Goal: Task Accomplishment & Management: Manage account settings

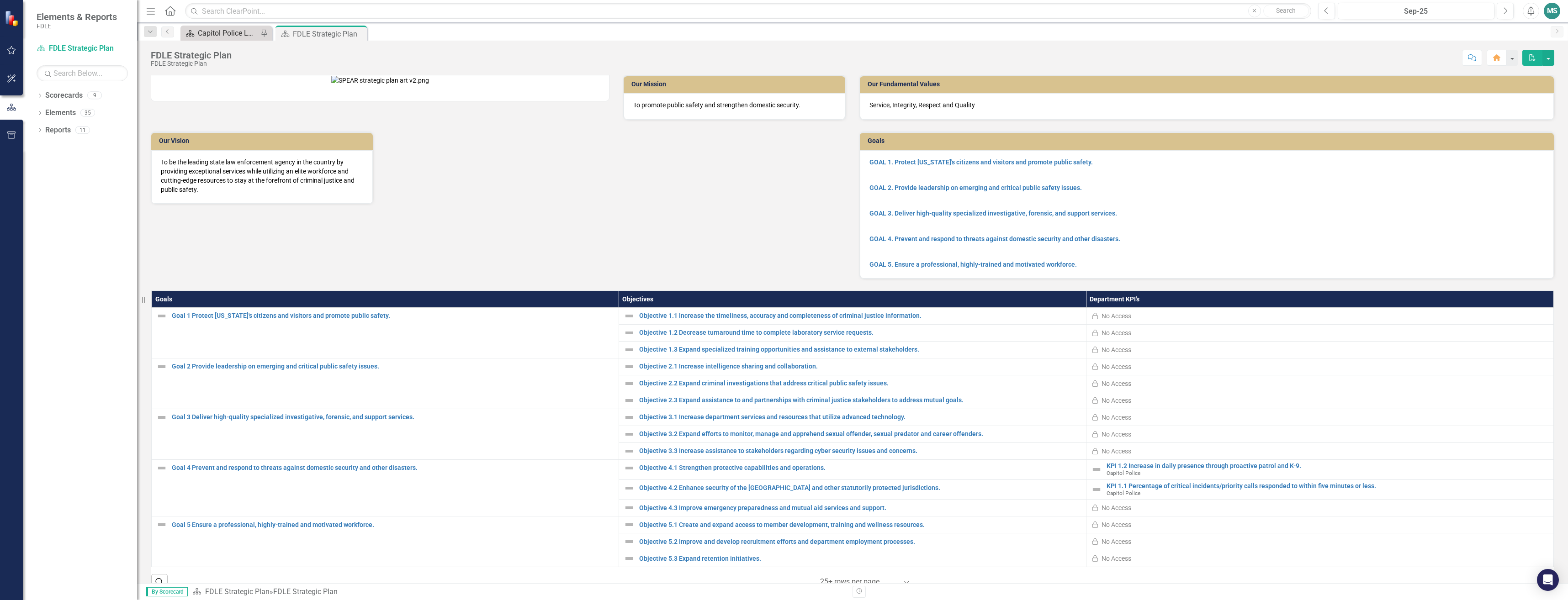
click at [213, 34] on div "Capitol Police Landing" at bounding box center [227, 34] width 60 height 12
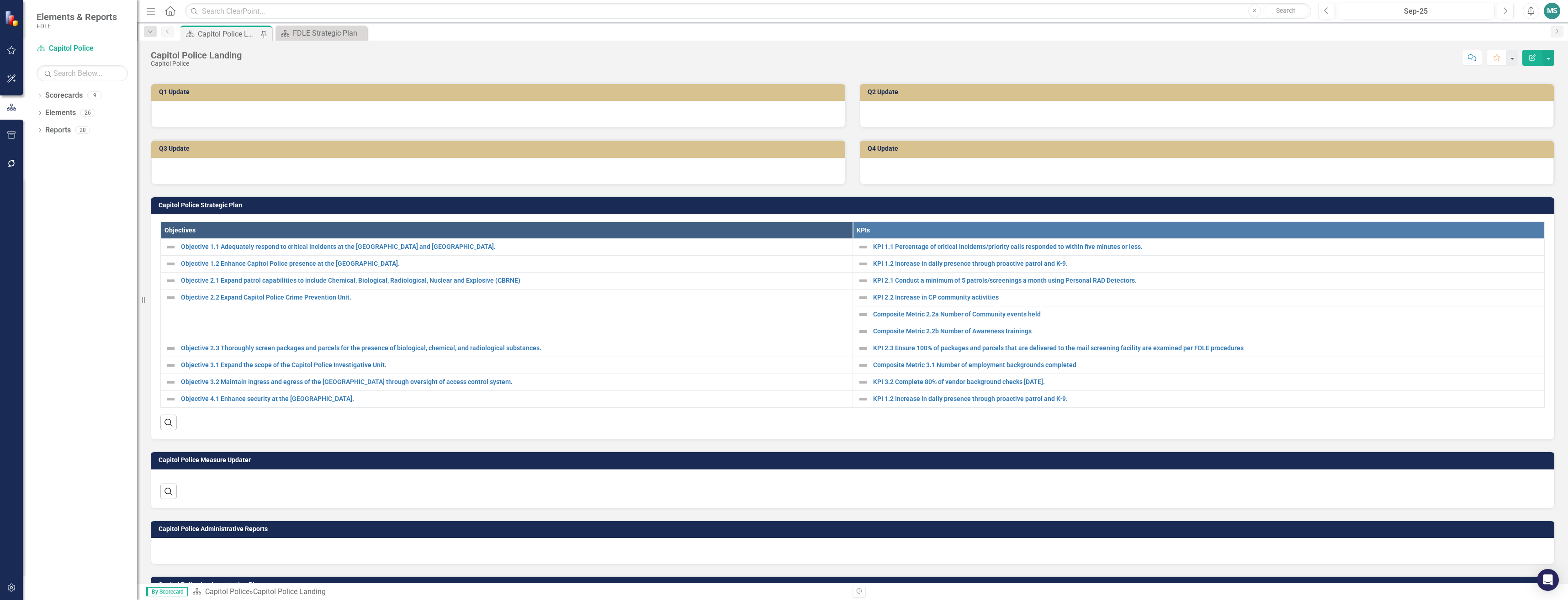
scroll to position [267, 0]
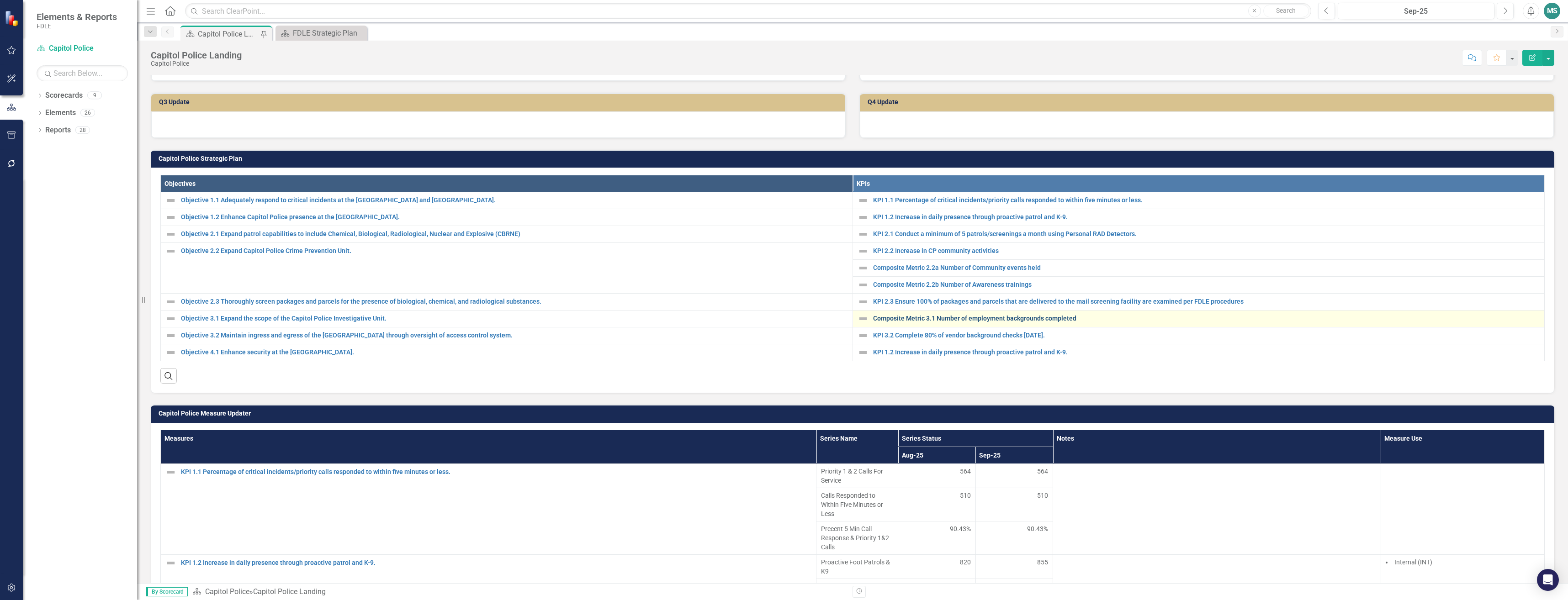
click at [929, 316] on link "Composite Metric 3.1 Number of employment backgrounds completed" at bounding box center [1206, 318] width 667 height 7
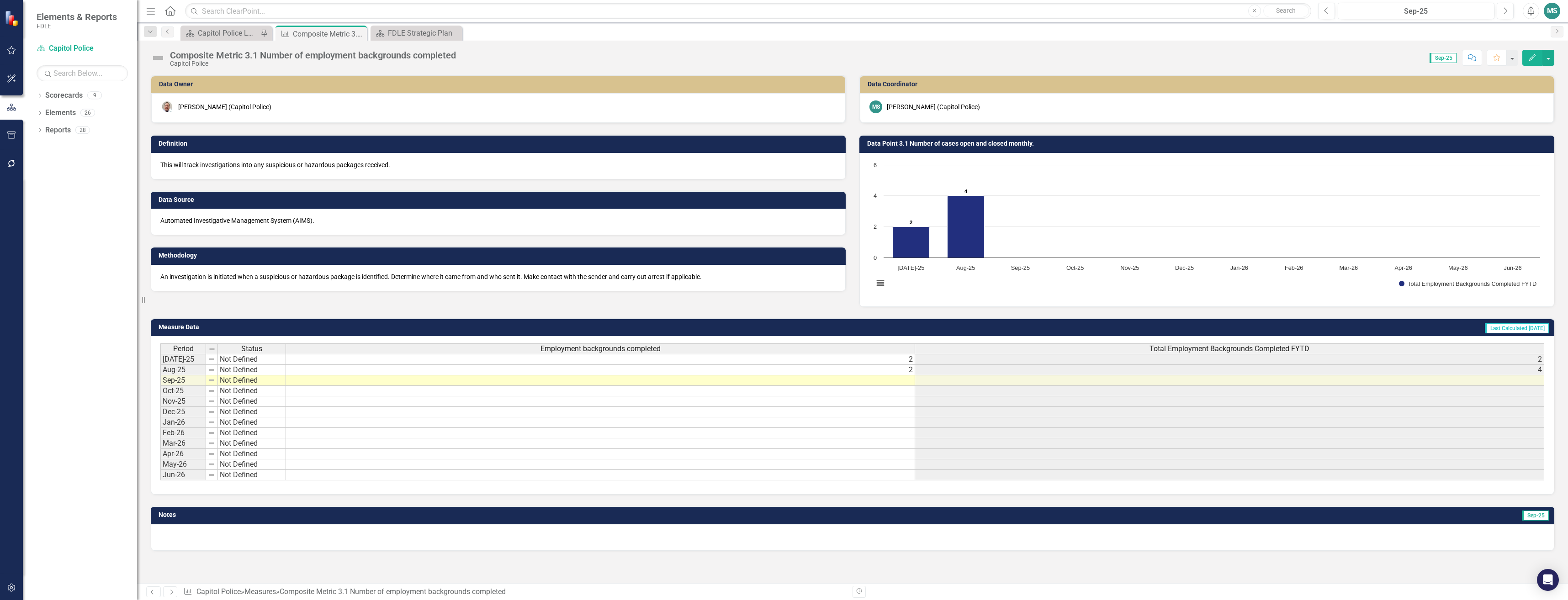
click at [414, 381] on td at bounding box center [600, 381] width 630 height 11
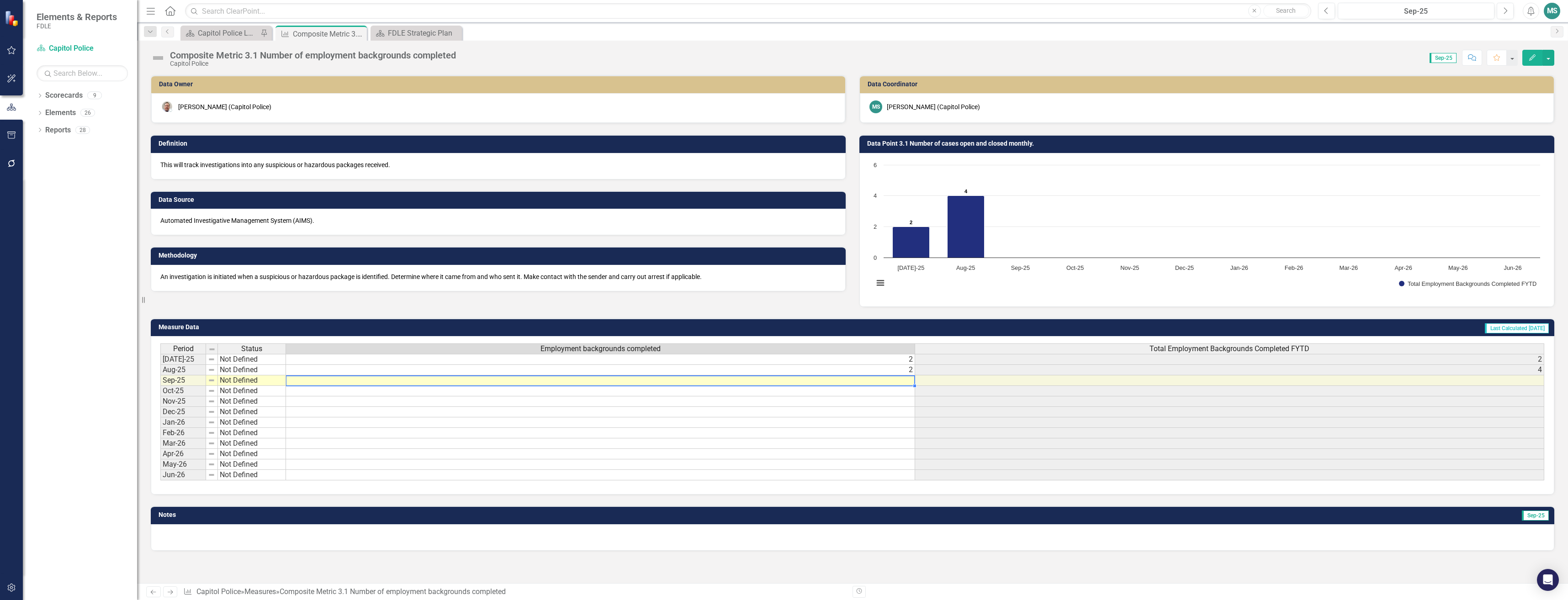
click at [414, 381] on td at bounding box center [600, 381] width 630 height 11
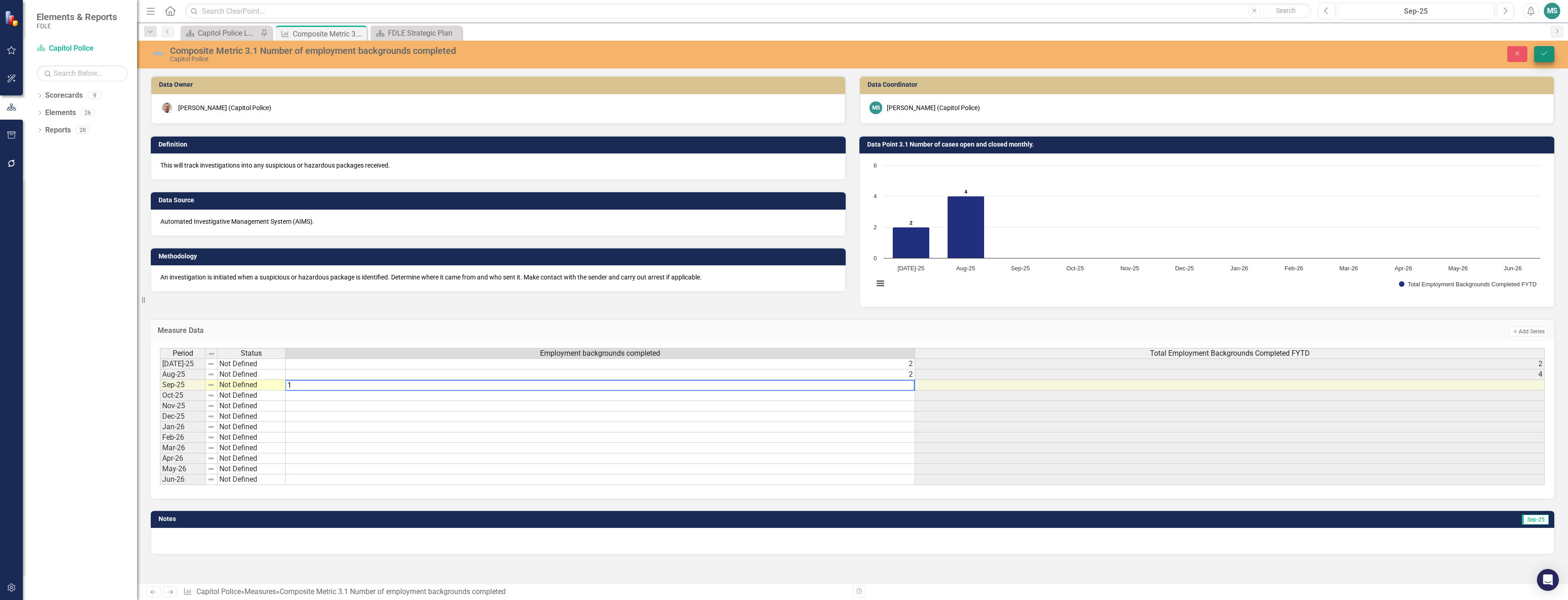
type textarea "1"
click at [1545, 49] on button "Save" at bounding box center [1544, 54] width 20 height 16
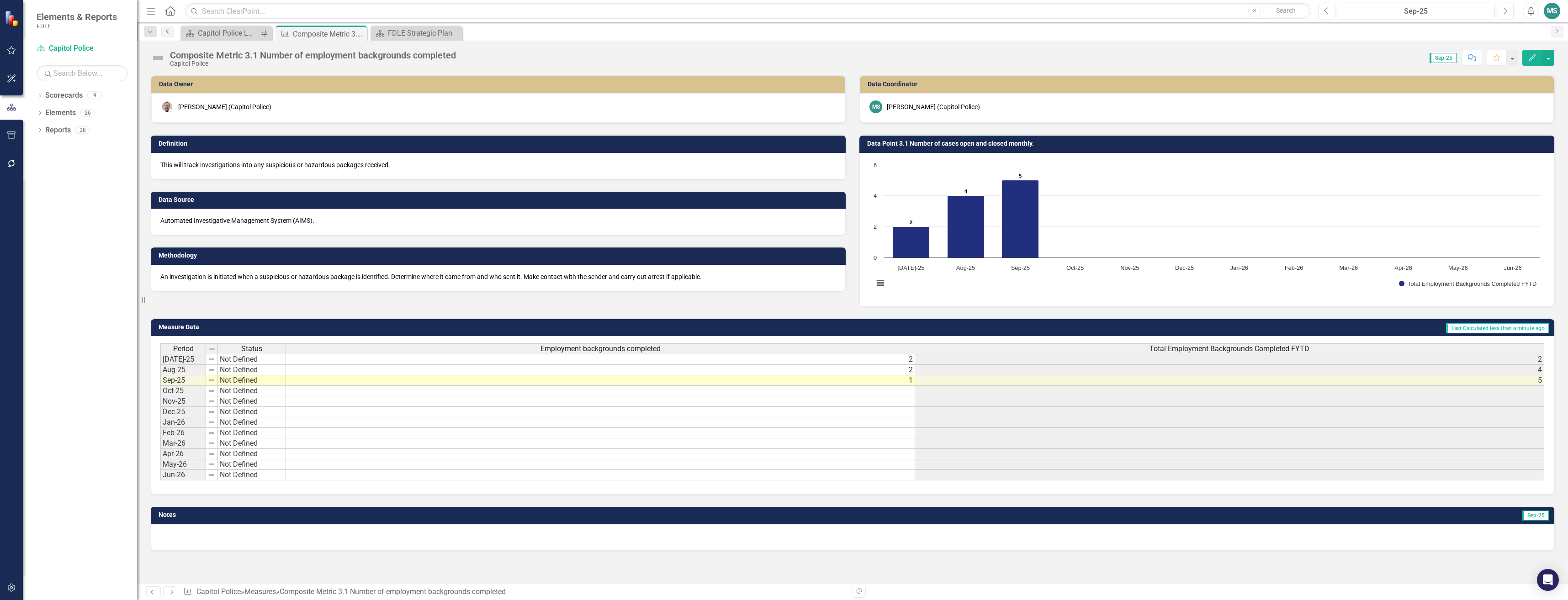
click at [170, 31] on icon "Previous" at bounding box center [167, 32] width 7 height 6
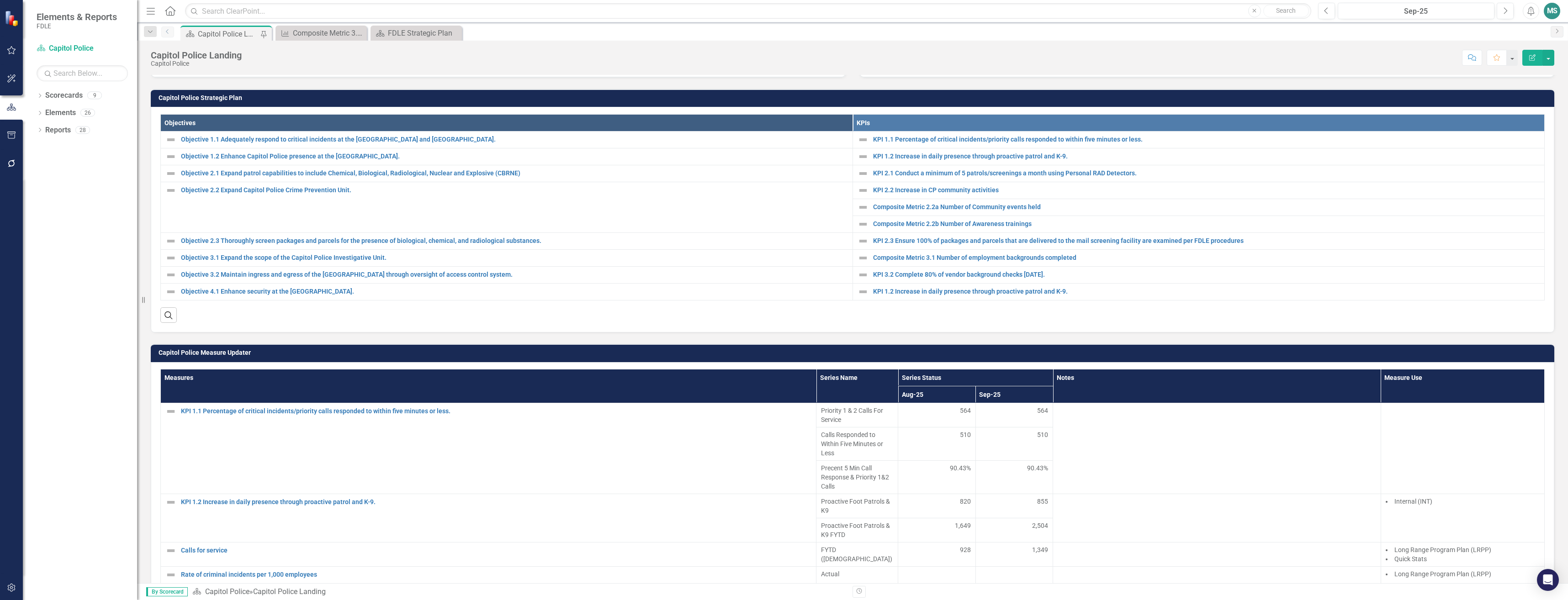
scroll to position [274, 0]
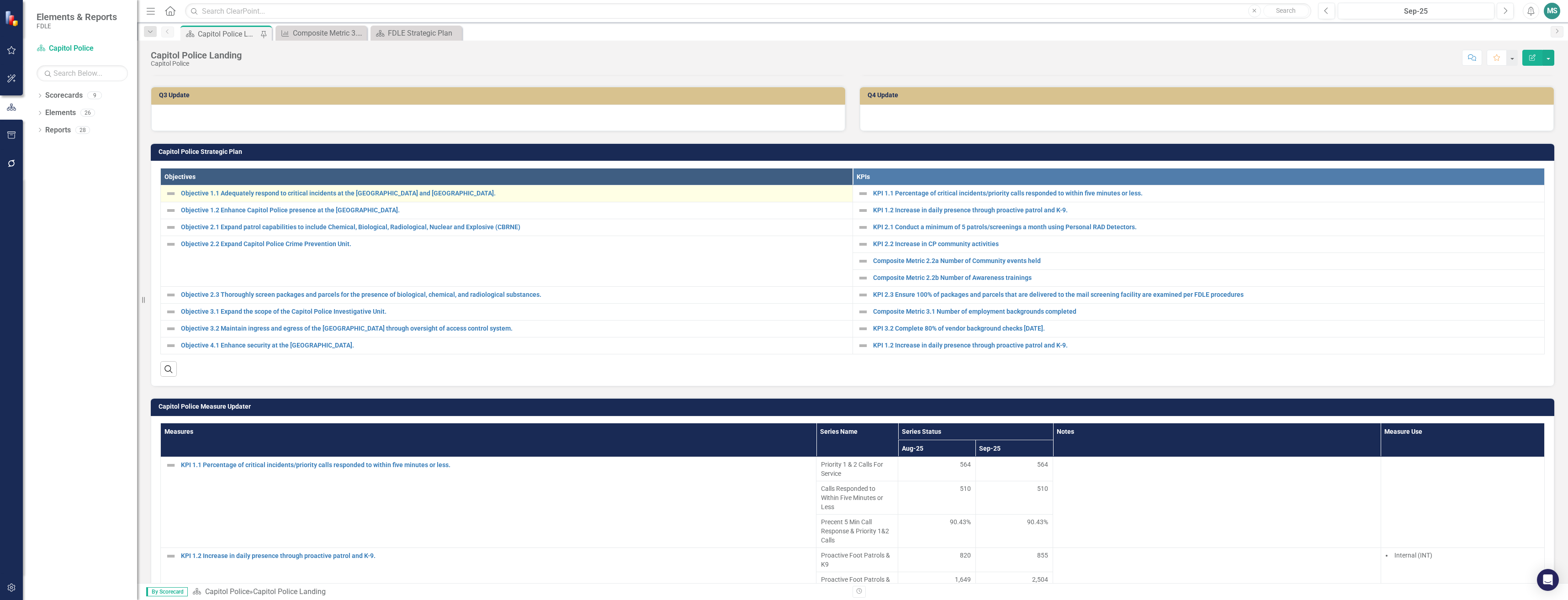
click at [348, 188] on td "Objective 1.1 Adequately respond to critical incidents at the [GEOGRAPHIC_DATA]…" at bounding box center [507, 194] width 692 height 17
click at [351, 189] on div "Objective 1.1 Adequately respond to critical incidents at the [GEOGRAPHIC_DATA]…" at bounding box center [506, 193] width 683 height 11
click at [359, 194] on link "Objective 1.1 Adequately respond to critical incidents at the [GEOGRAPHIC_DATA]…" at bounding box center [514, 193] width 667 height 7
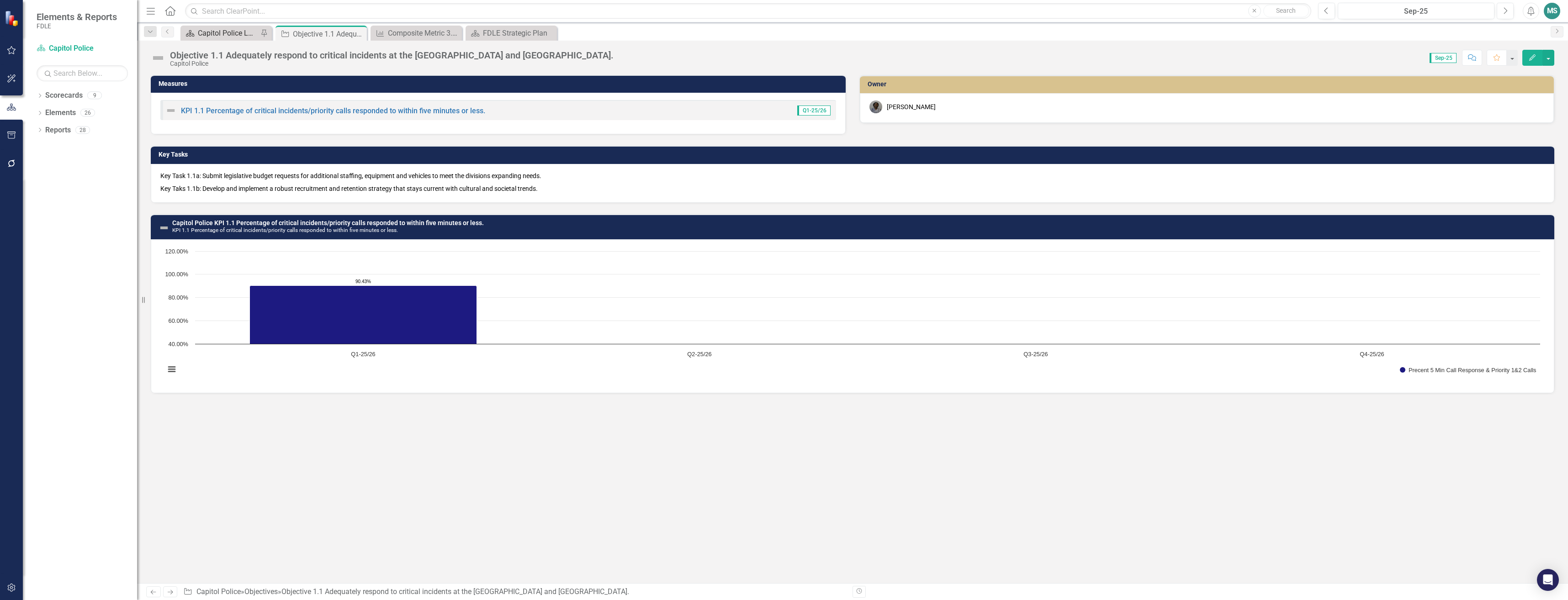
click at [221, 30] on div "Capitol Police Landing" at bounding box center [227, 34] width 60 height 12
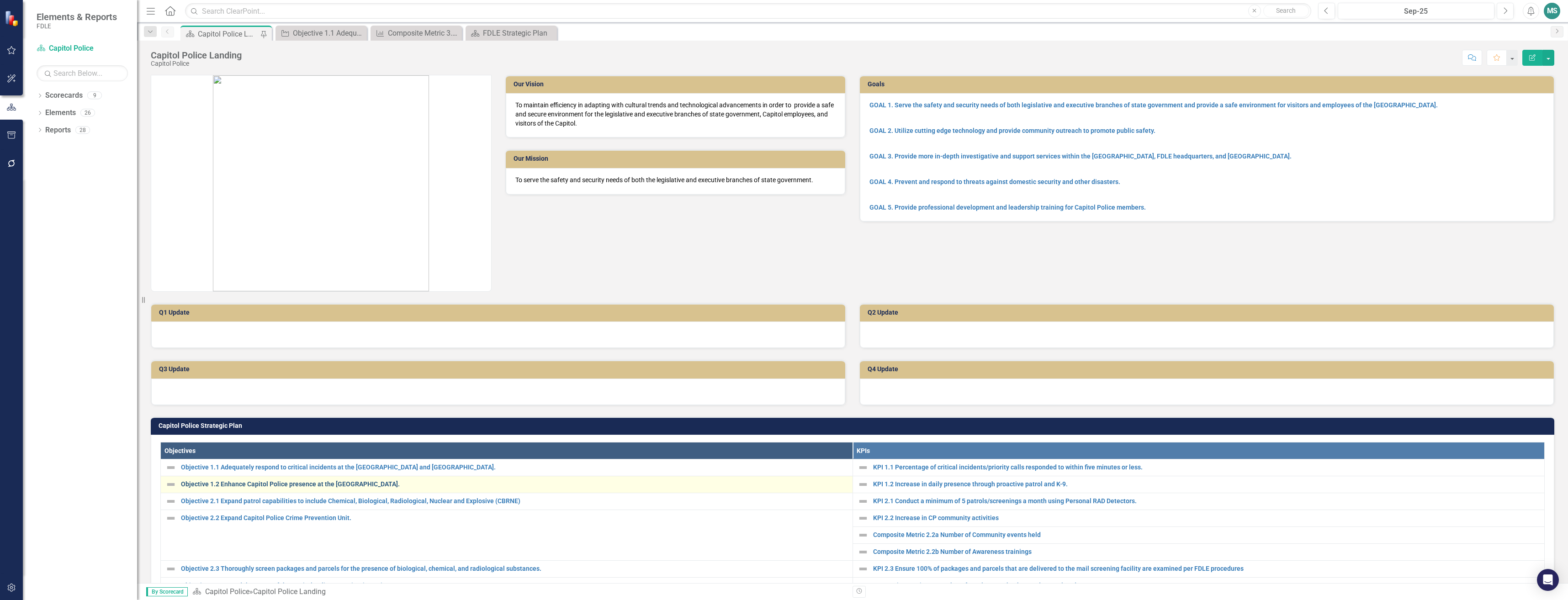
click at [280, 485] on link "Objective 1.2 Enhance Capitol Police presence at the [GEOGRAPHIC_DATA]." at bounding box center [514, 484] width 667 height 7
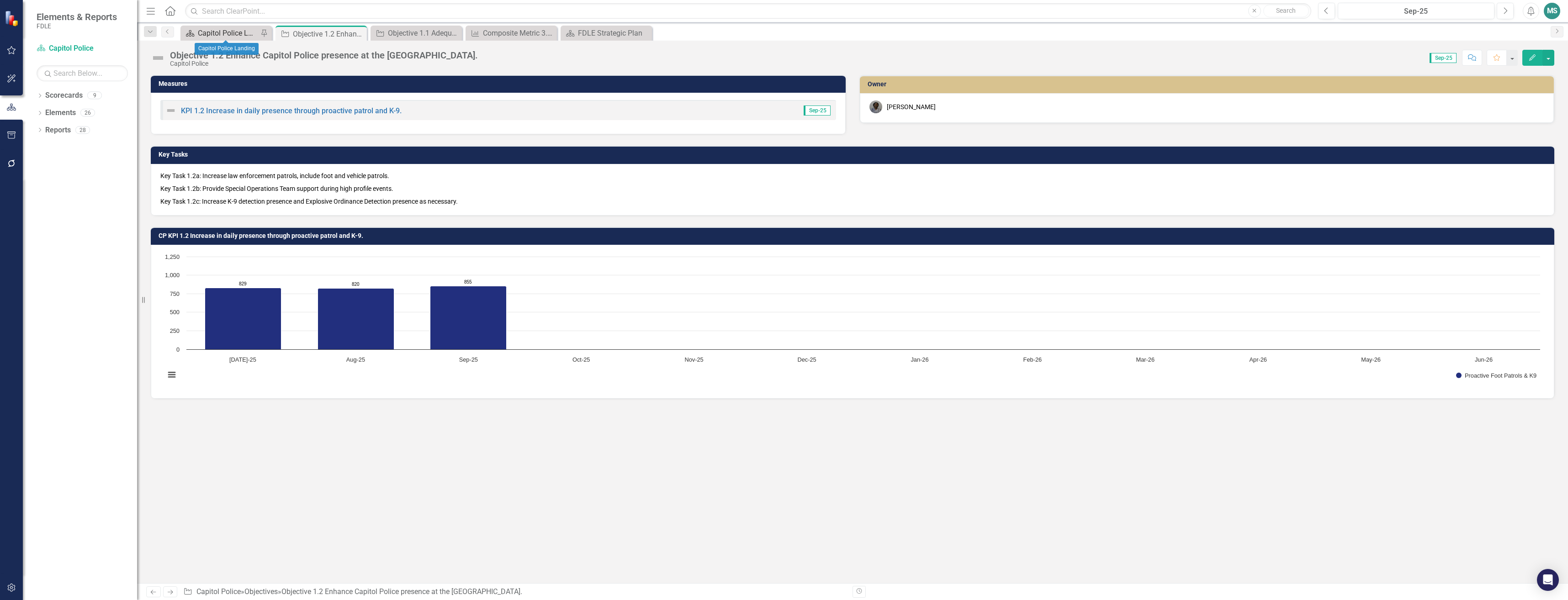
click at [222, 31] on div "Capitol Police Landing" at bounding box center [227, 34] width 60 height 12
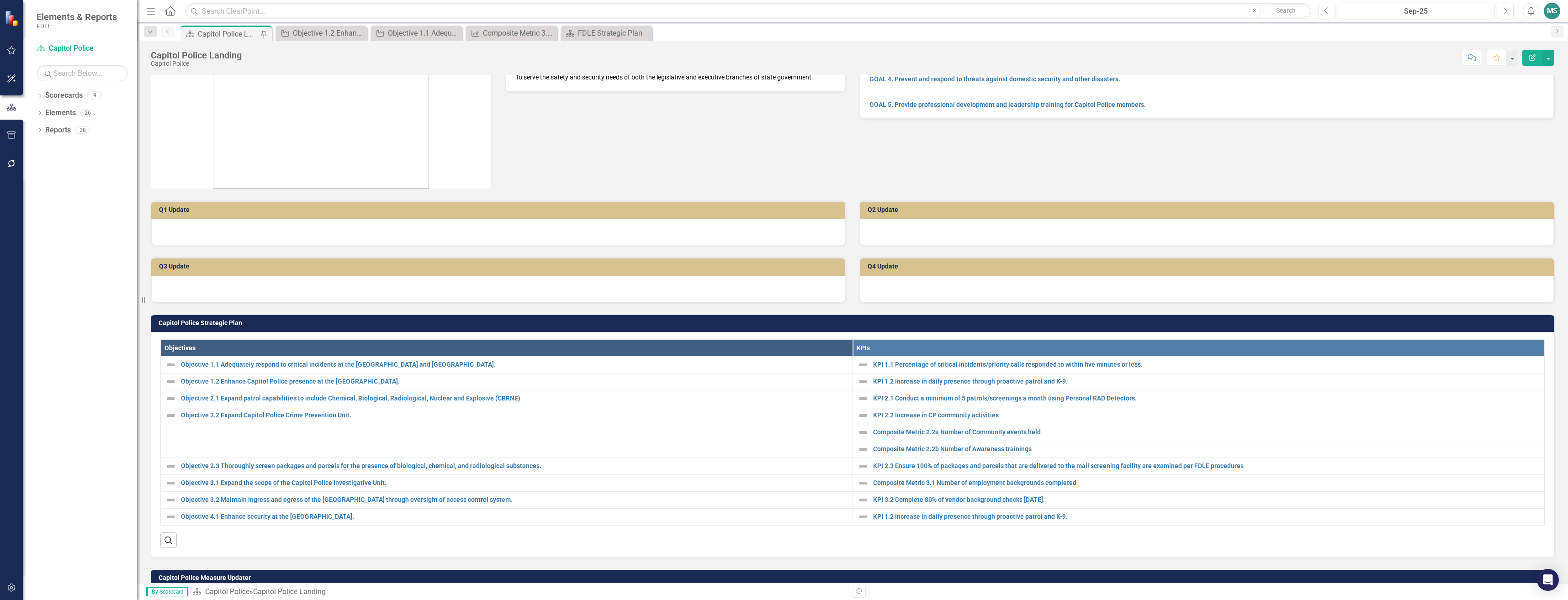
scroll to position [137, 0]
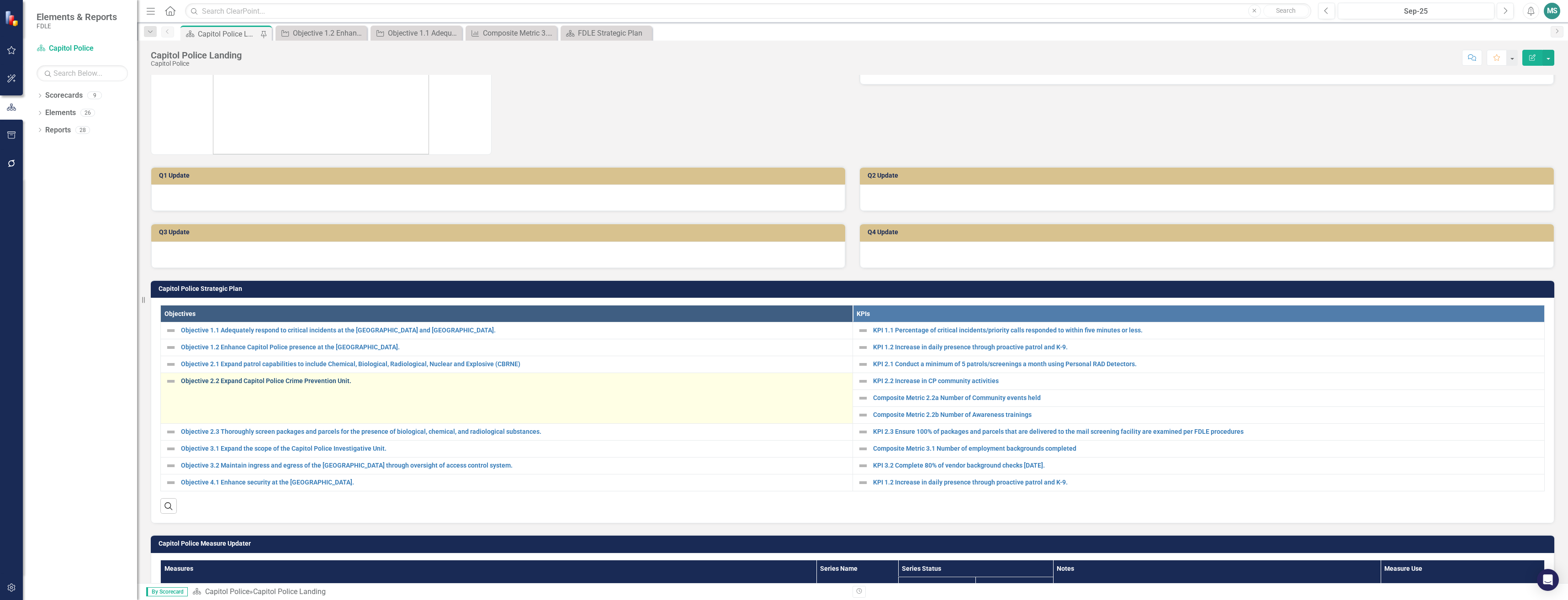
click at [285, 380] on link "Objective 2.2 Expand Capitol Police Crime Prevention Unit." at bounding box center [514, 381] width 667 height 7
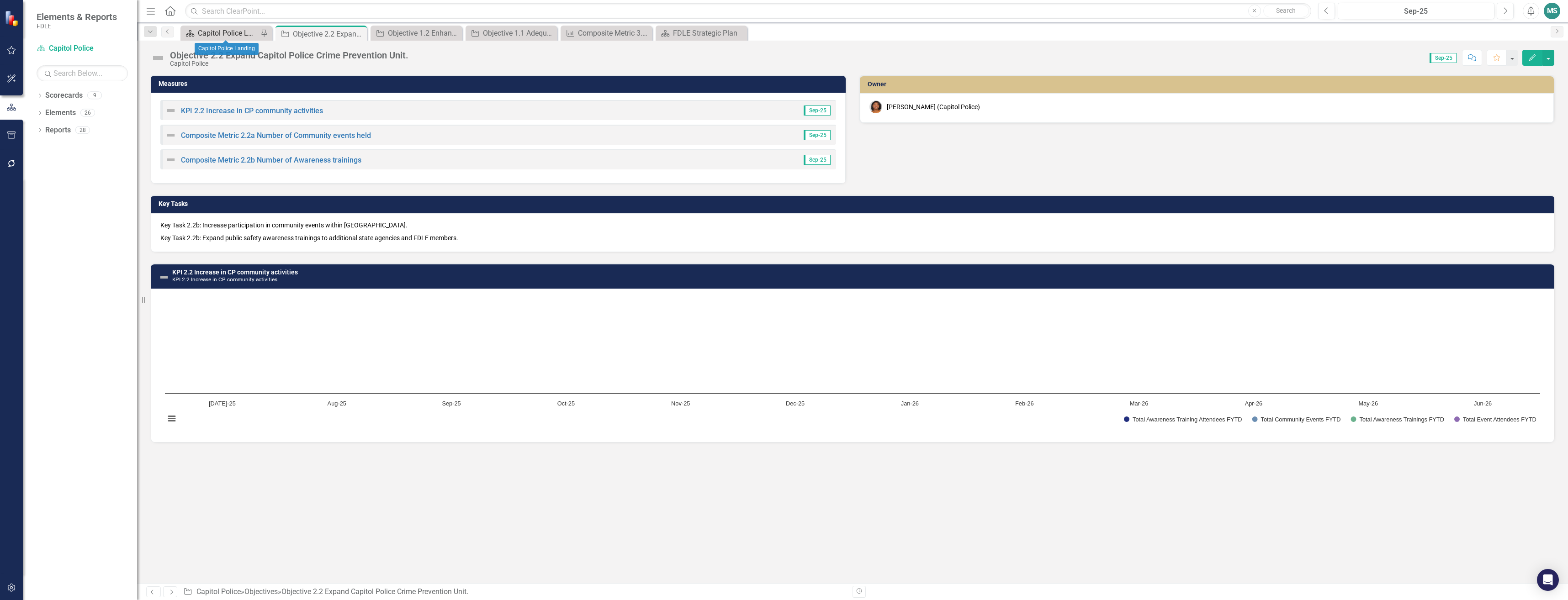
click at [194, 29] on link "Scorecard Capitol Police Landing" at bounding box center [220, 34] width 75 height 12
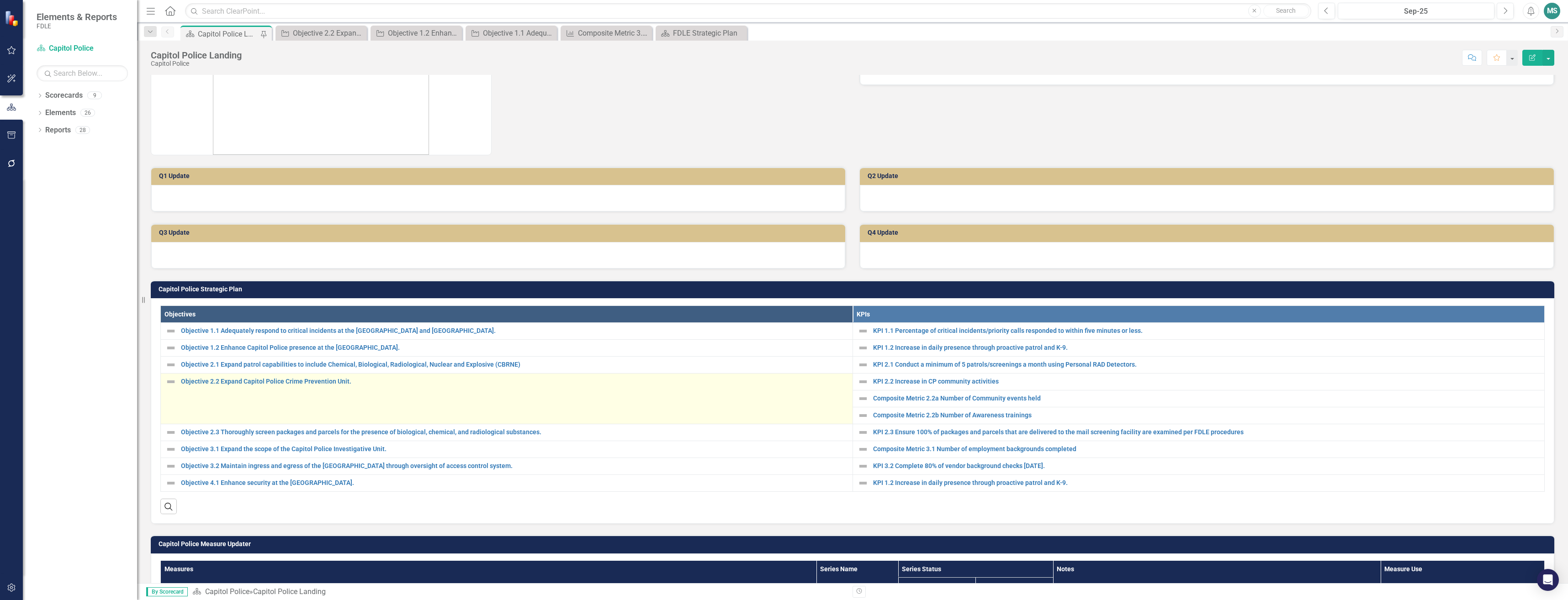
scroll to position [137, 0]
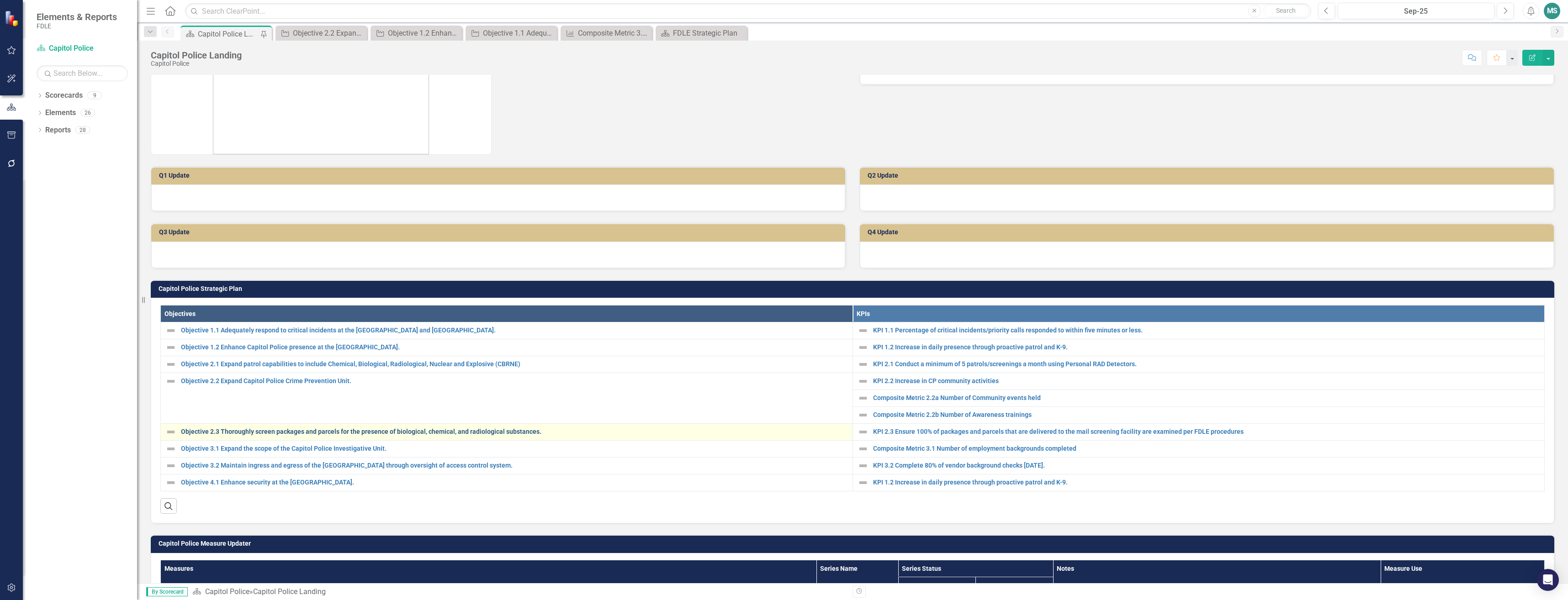
click at [260, 430] on link "Objective 2.3 Thoroughly screen packages and parcels for the presence of biolog…" at bounding box center [514, 432] width 667 height 7
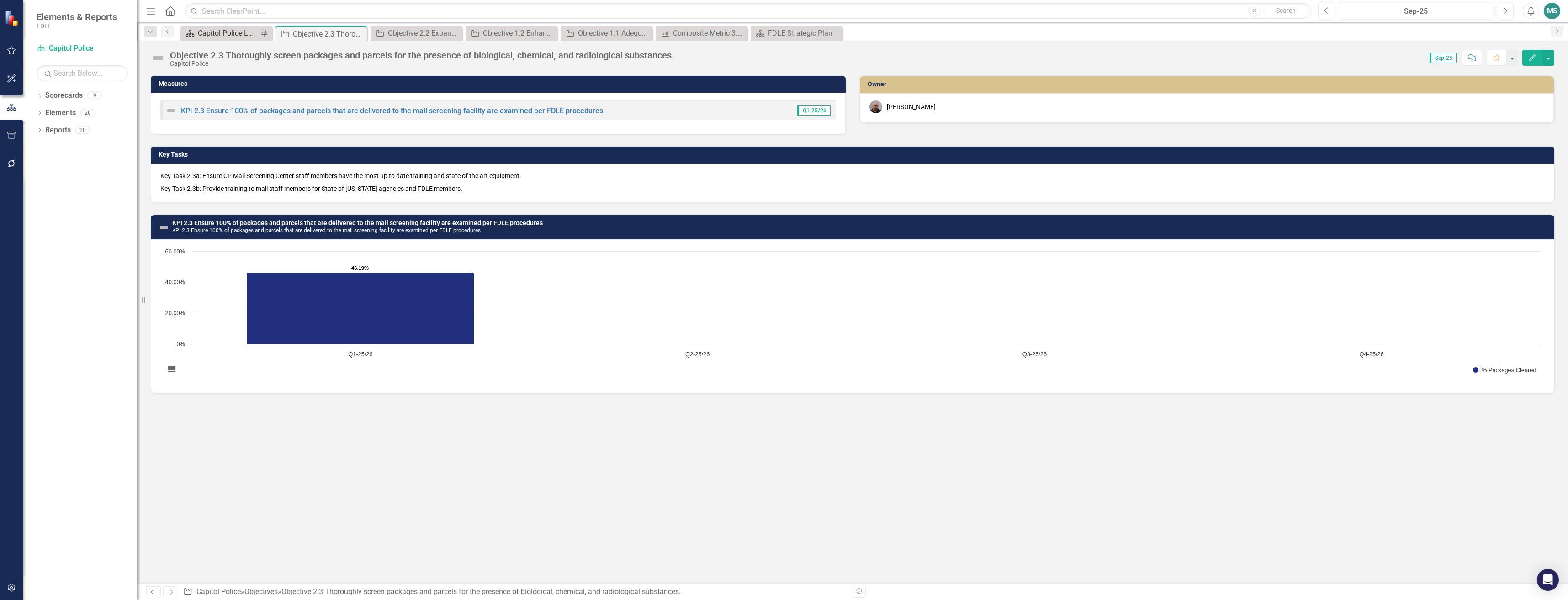
click at [213, 32] on div "Capitol Police Landing" at bounding box center [227, 34] width 60 height 12
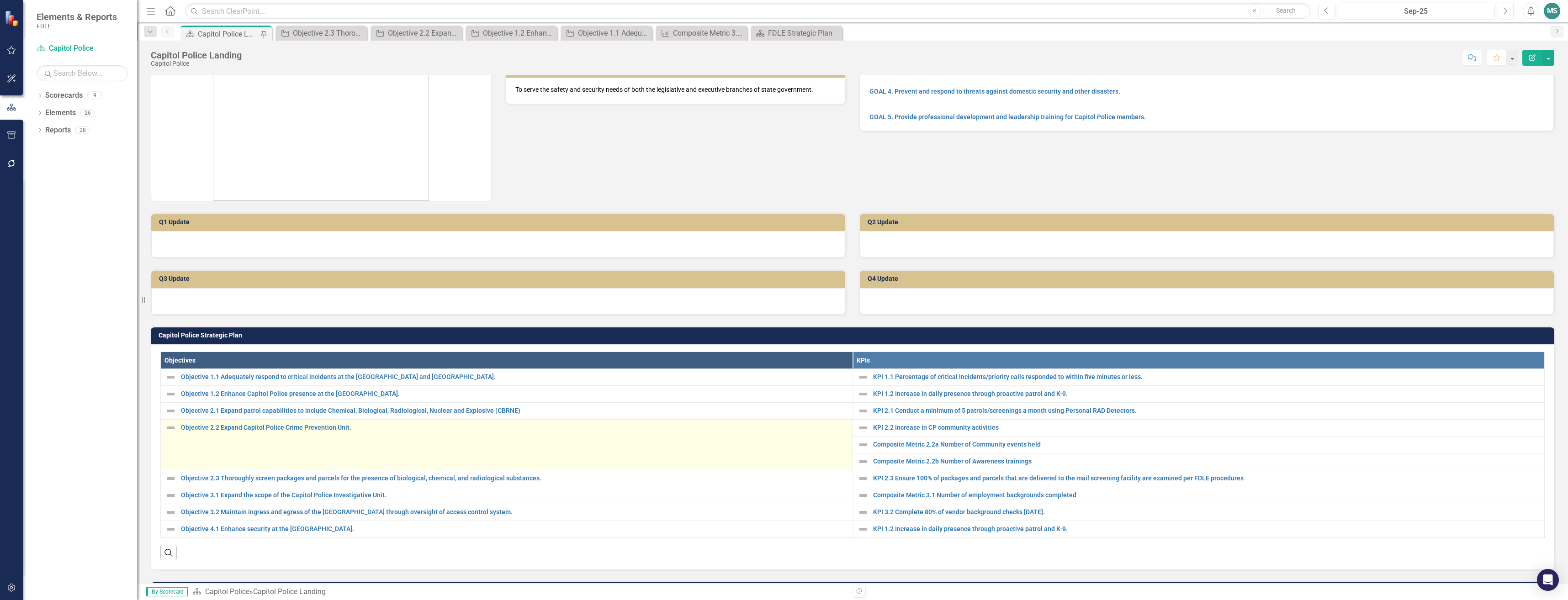
scroll to position [91, 0]
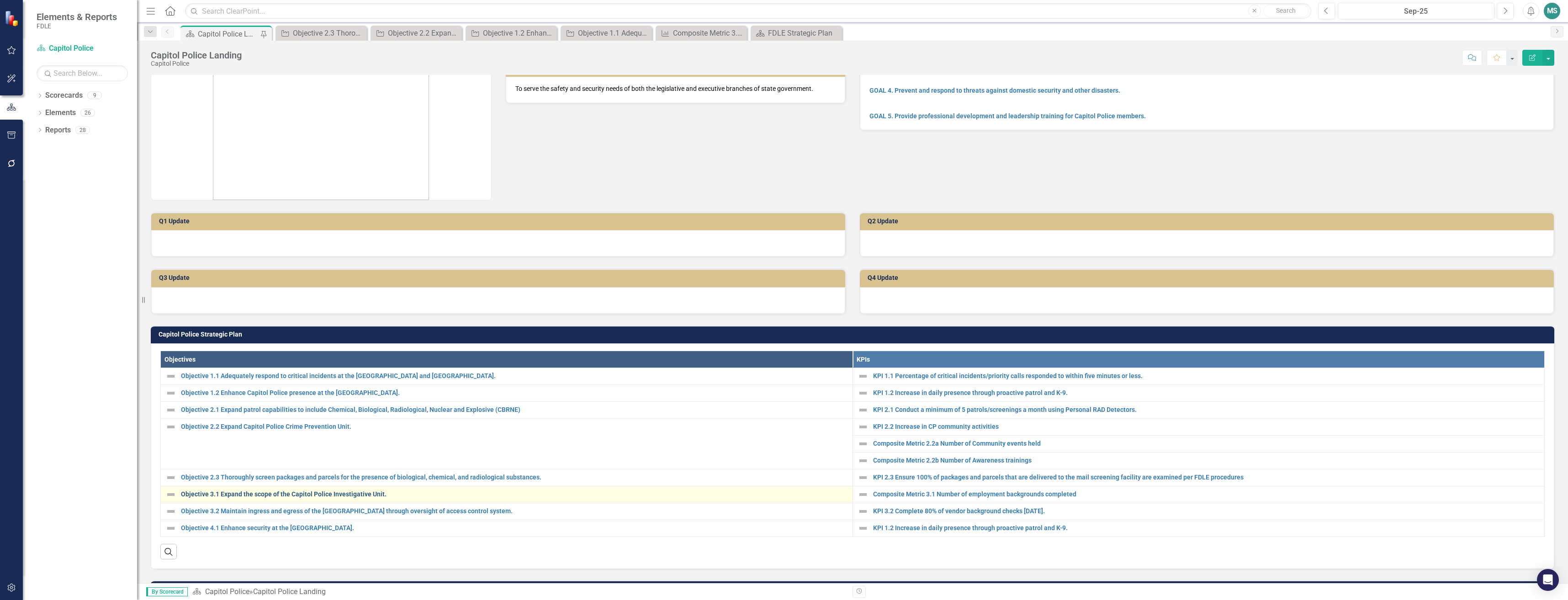
click at [270, 498] on link "Objective 3.1 Expand the scope of the Capitol Police Investigative Unit." at bounding box center [514, 494] width 667 height 7
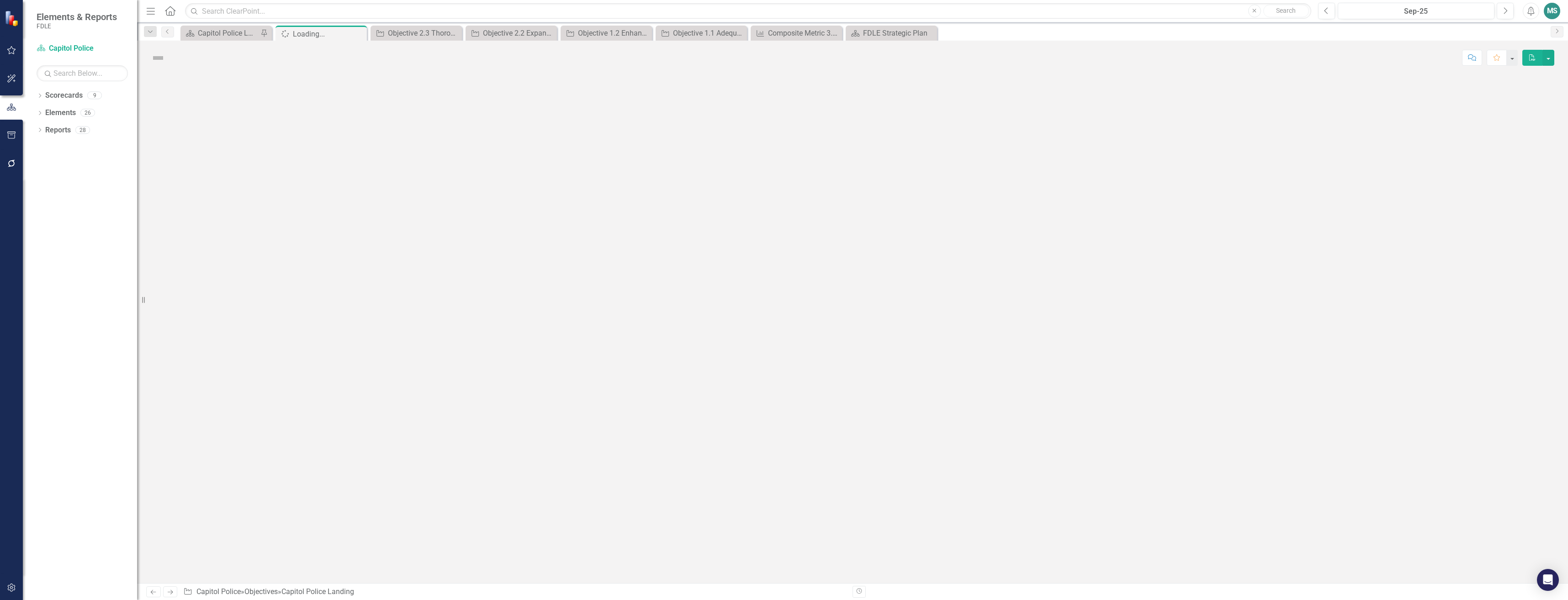
click at [268, 493] on div at bounding box center [853, 329] width 1432 height 508
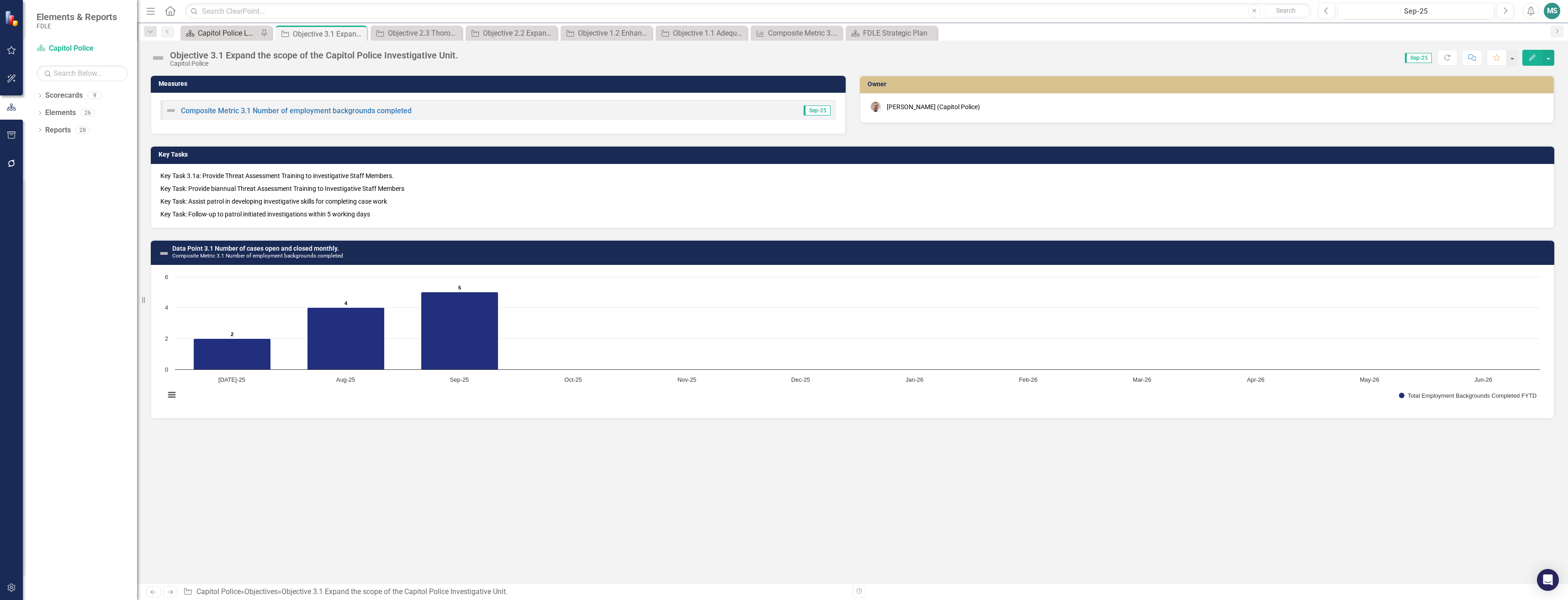
click at [235, 32] on div "Capitol Police Landing" at bounding box center [227, 34] width 60 height 12
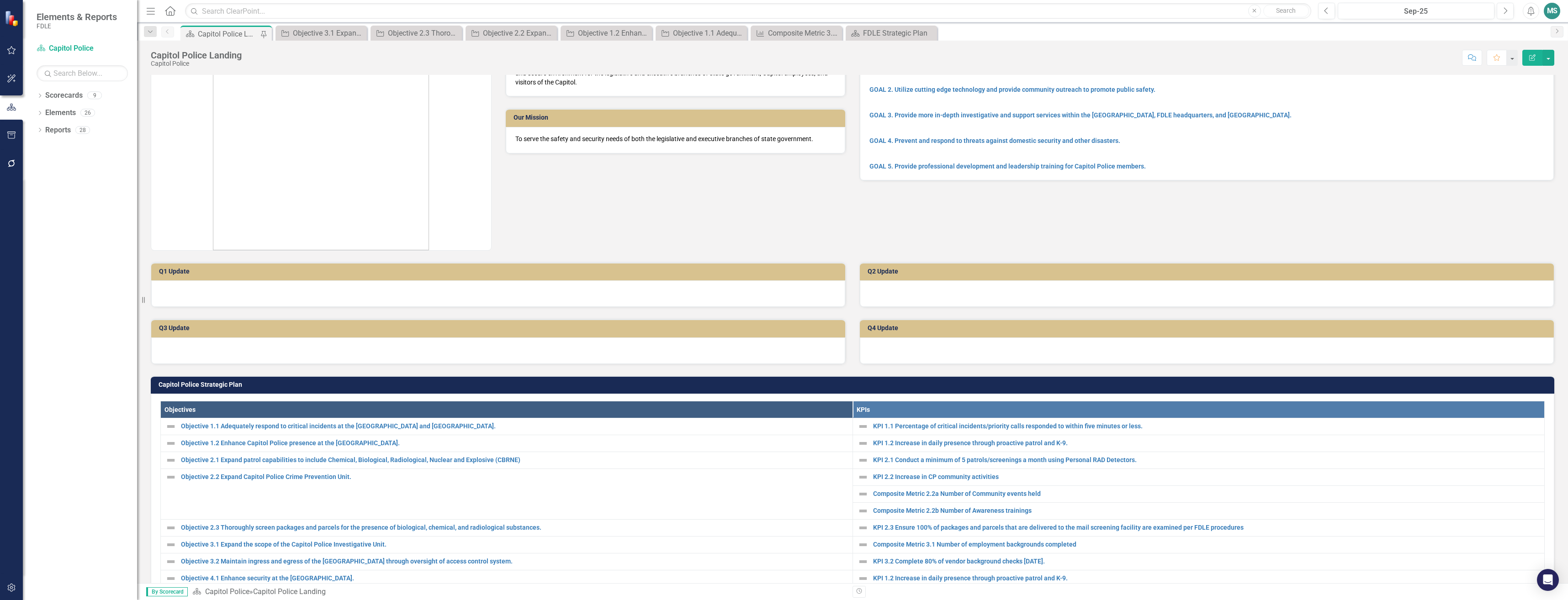
scroll to position [183, 0]
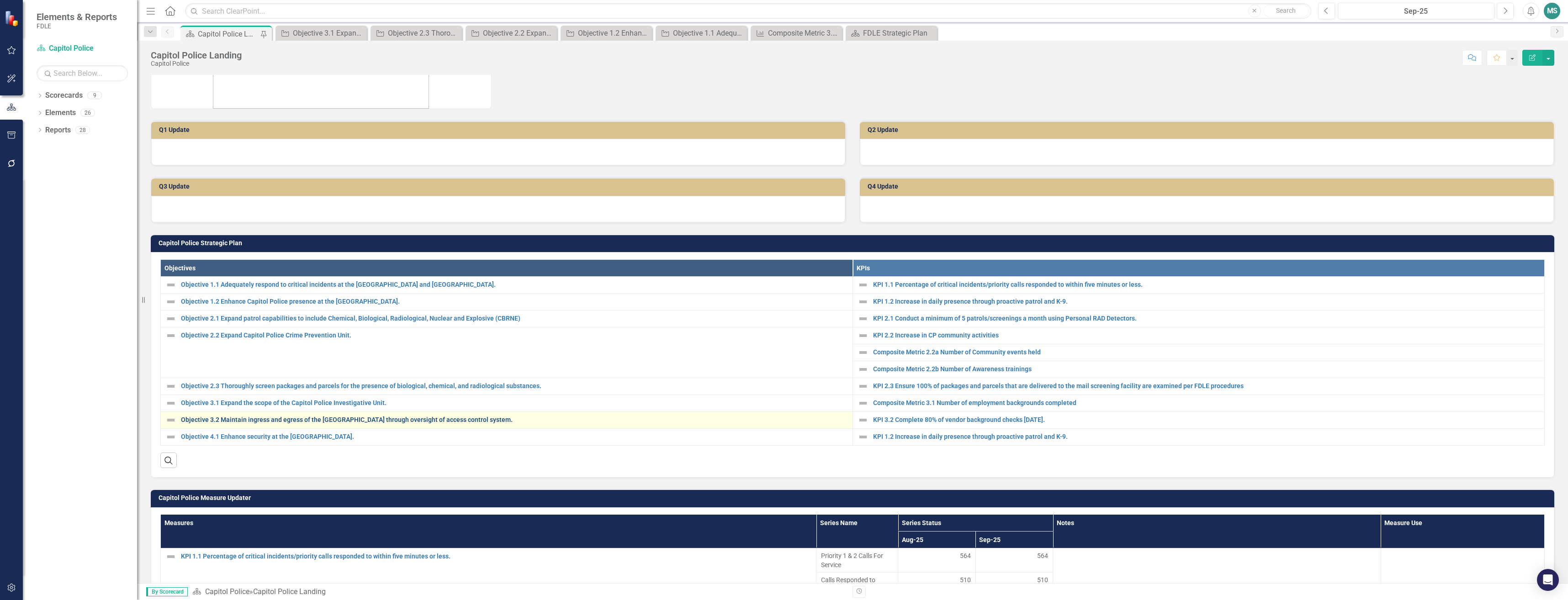
click at [273, 417] on link "Objective 3.2 Maintain ingress and egress of the [GEOGRAPHIC_DATA] through over…" at bounding box center [514, 420] width 667 height 7
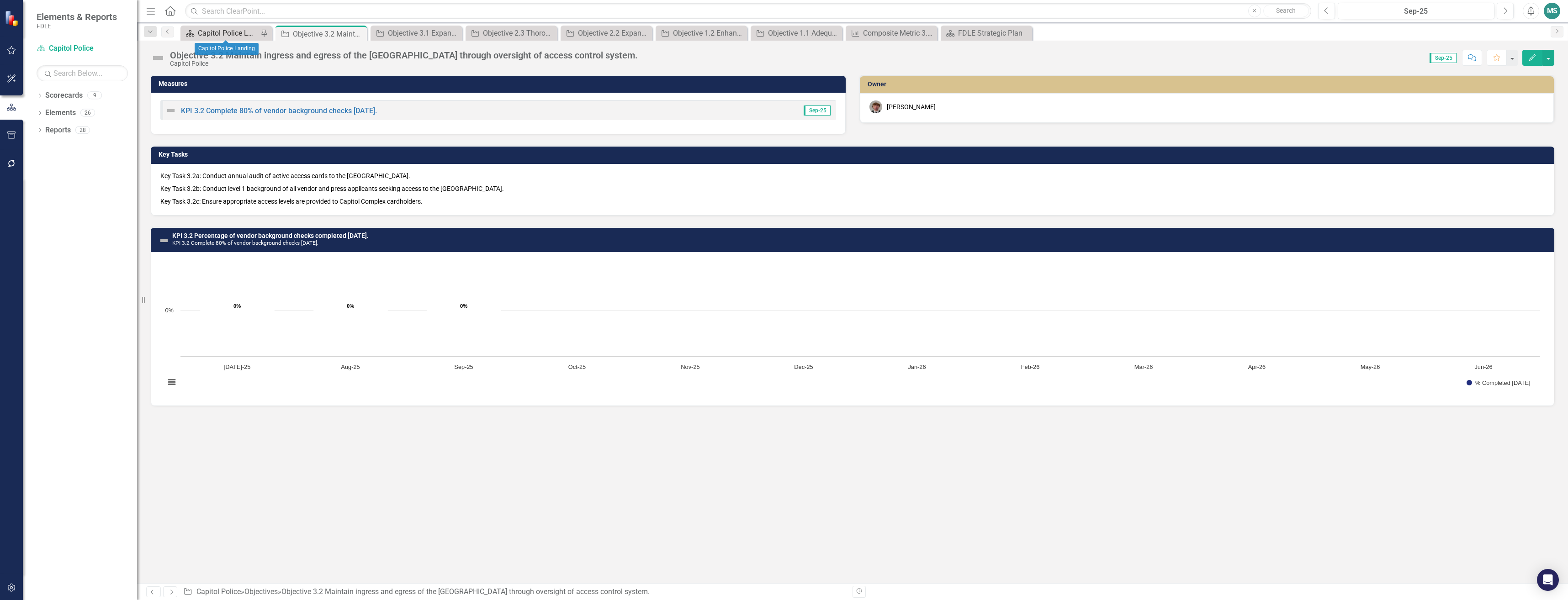
click at [215, 29] on div "Capitol Police Landing" at bounding box center [227, 34] width 60 height 12
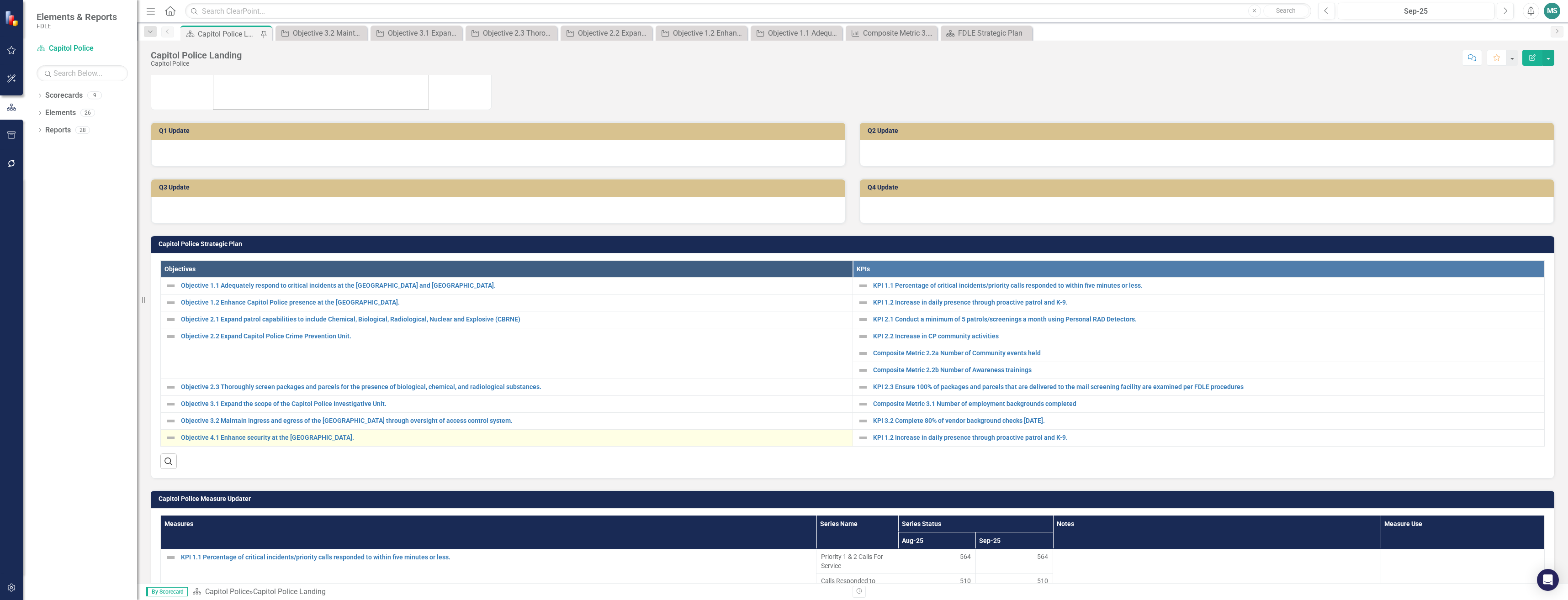
scroll to position [274, 0]
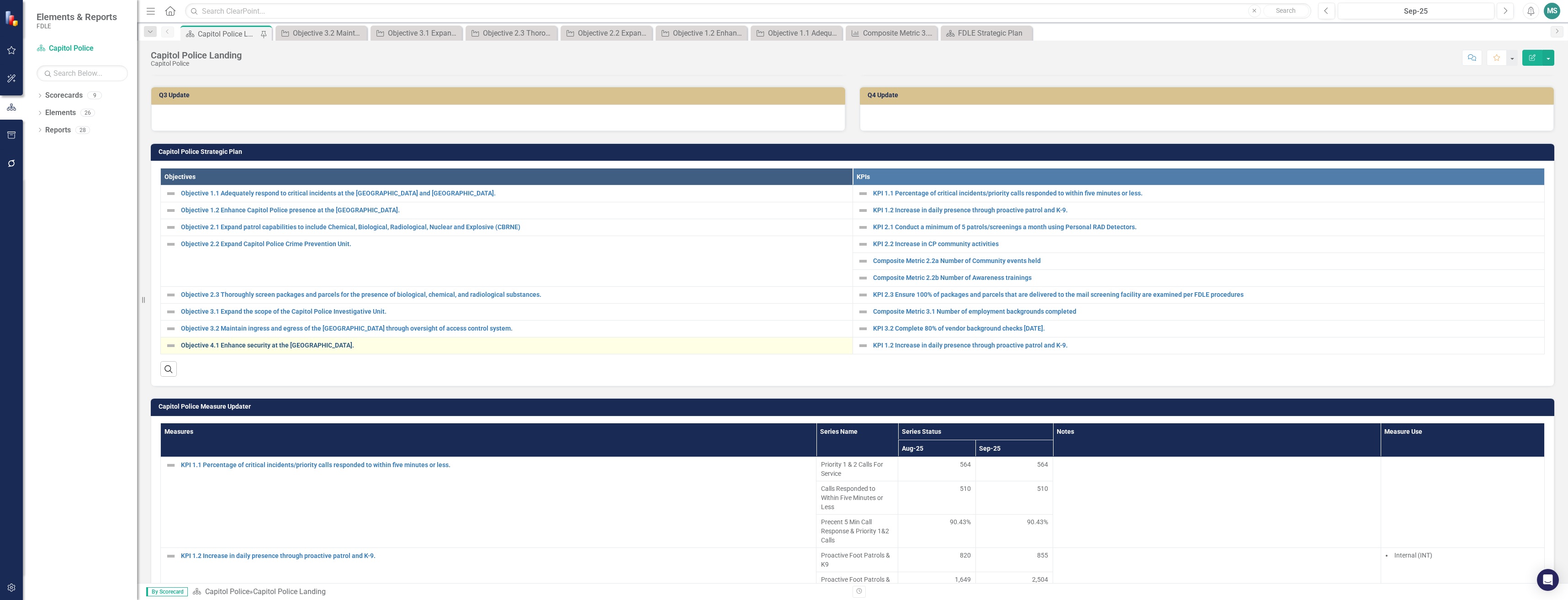
click at [250, 348] on link "Objective 4.1 Enhance security at the [GEOGRAPHIC_DATA]." at bounding box center [514, 345] width 667 height 7
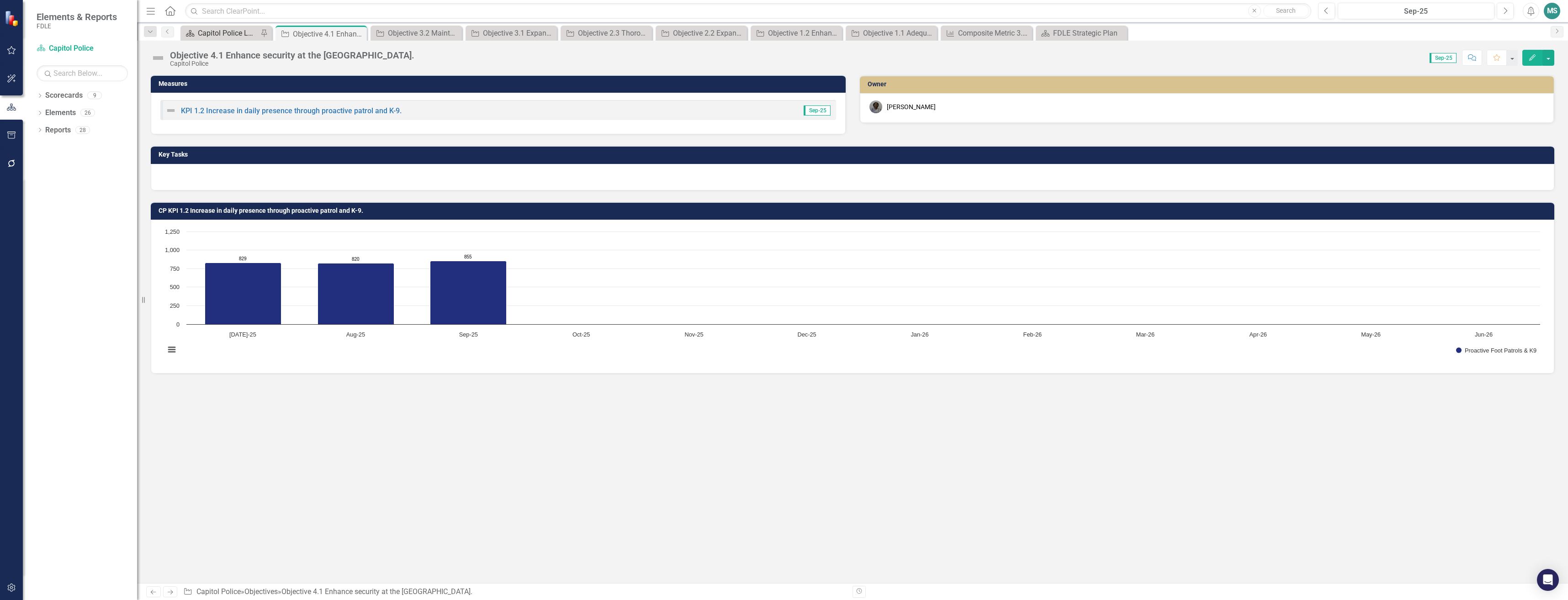
click at [218, 37] on div "Capitol Police Landing" at bounding box center [227, 34] width 60 height 12
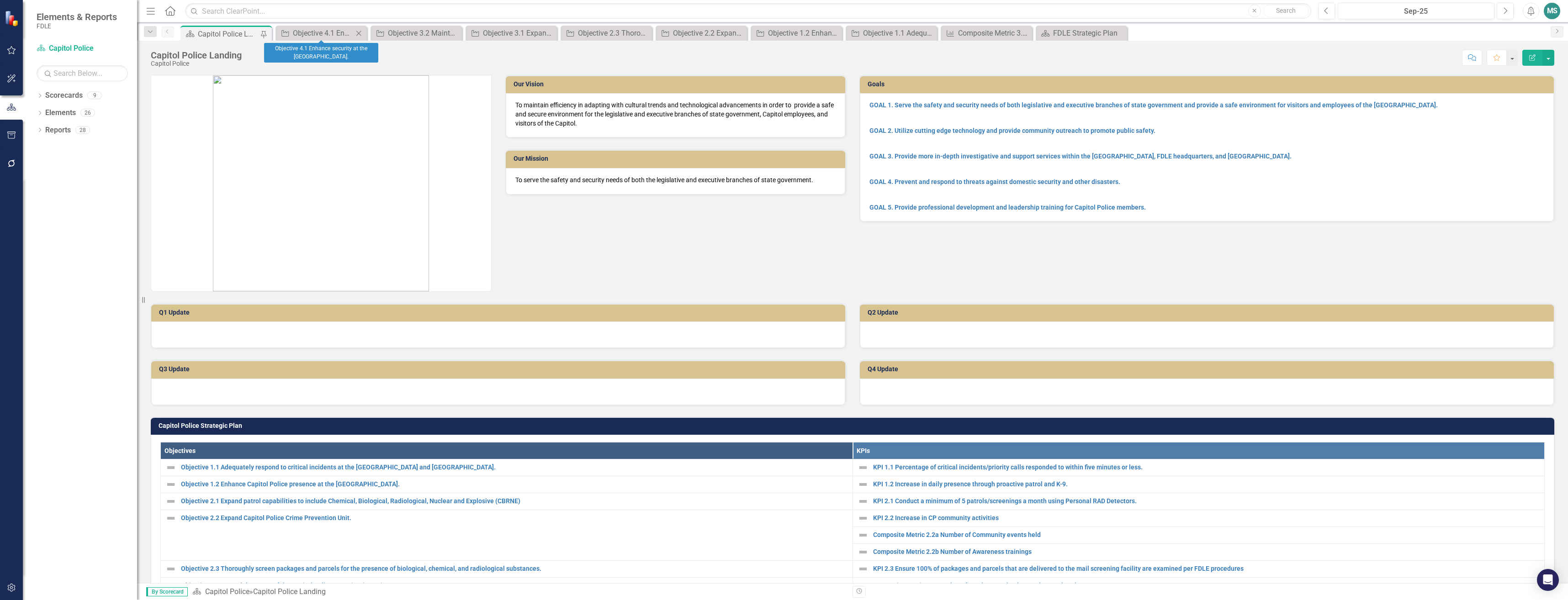
click at [358, 34] on icon "Close" at bounding box center [358, 33] width 9 height 7
click at [0, 0] on icon "Close" at bounding box center [0, 0] width 0 height 0
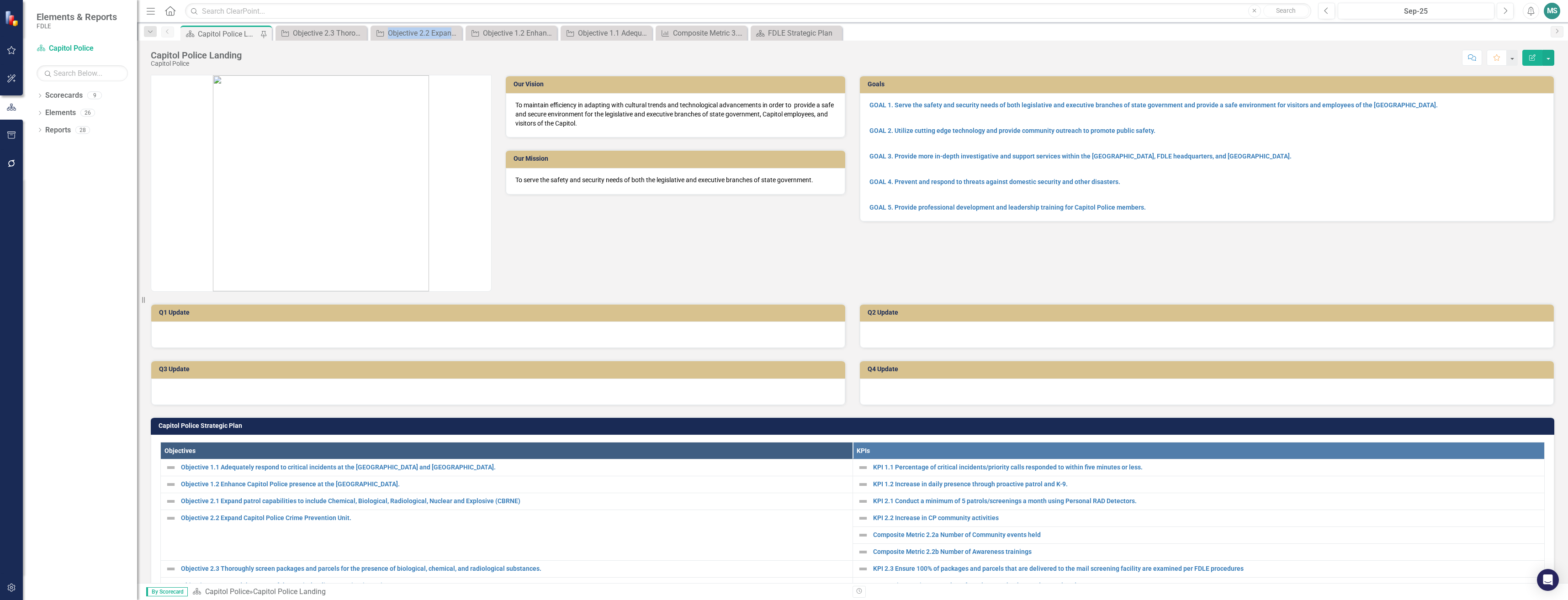
click at [0, 0] on icon "Close" at bounding box center [0, 0] width 0 height 0
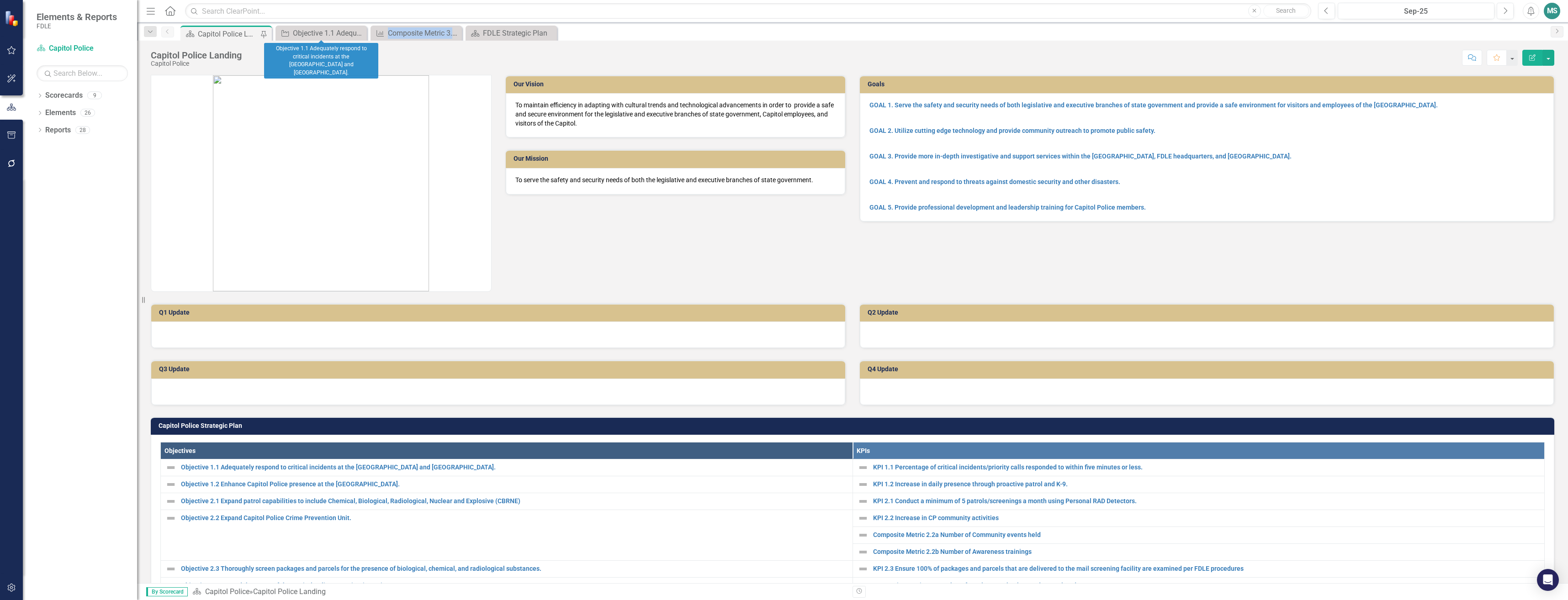
click at [0, 0] on icon "Close" at bounding box center [0, 0] width 0 height 0
click at [385, 338] on div at bounding box center [498, 334] width 694 height 27
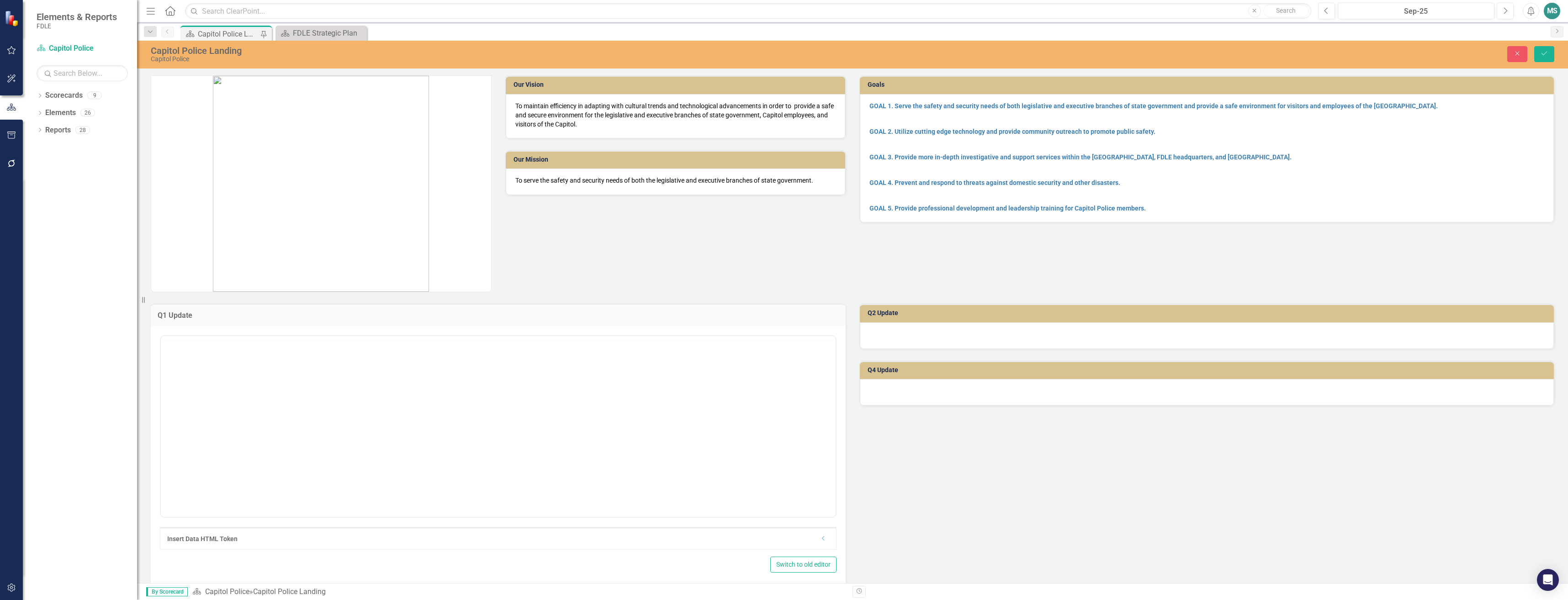
click at [372, 338] on div at bounding box center [498, 338] width 675 height 4
click at [369, 380] on body "Rich Text Area. Press ALT-0 for help." at bounding box center [498, 425] width 675 height 137
click at [1517, 53] on icon "Close" at bounding box center [1518, 53] width 8 height 6
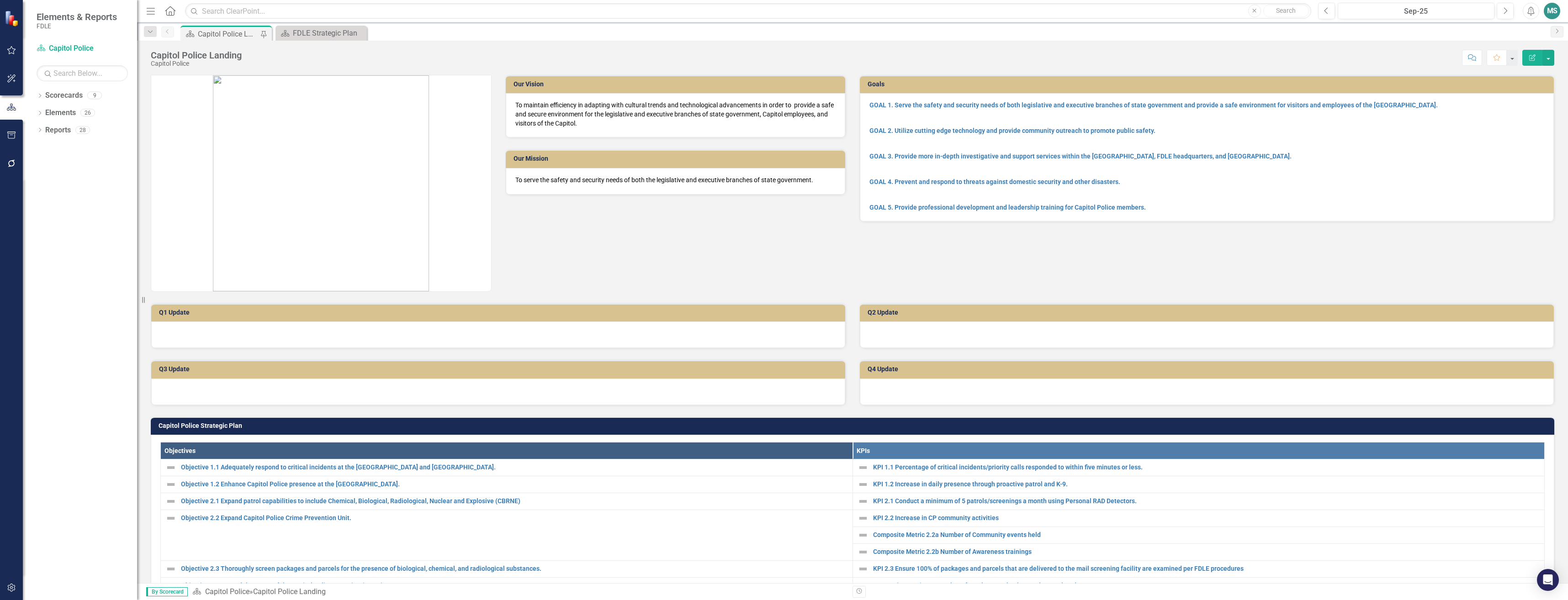
click at [91, 253] on div "Dropdown Scorecards 9 Dropdown FDLE Dropdown Implementation Plans Implementatio…" at bounding box center [80, 344] width 115 height 512
click at [449, 48] on div "Capitol Police Landing Capitol Police Score: N/A Sep-25 Completed Comment Favor…" at bounding box center [853, 54] width 1432 height 28
